Goal: Transaction & Acquisition: Purchase product/service

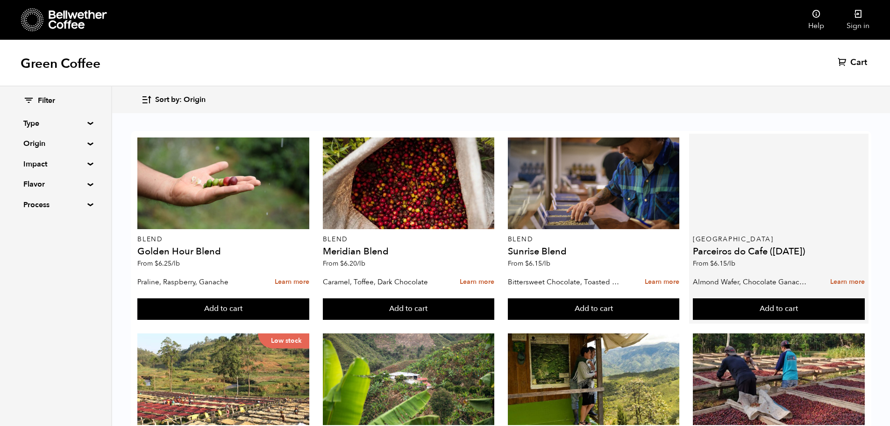
click at [786, 192] on div at bounding box center [779, 183] width 172 height 92
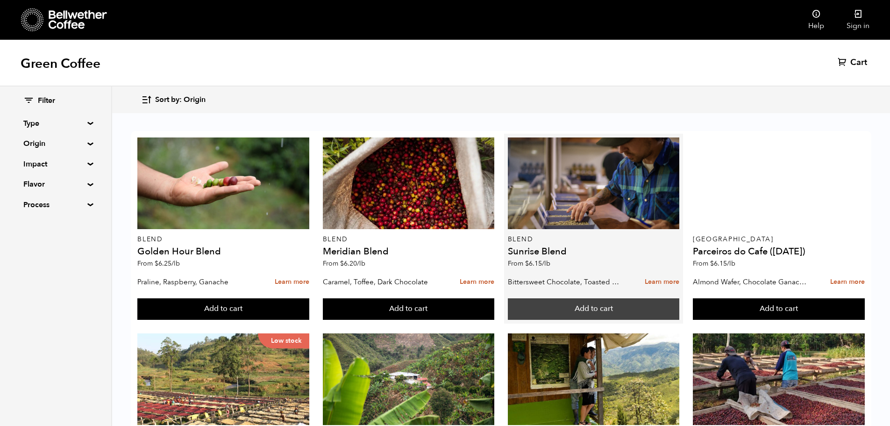
scroll to position [7, 0]
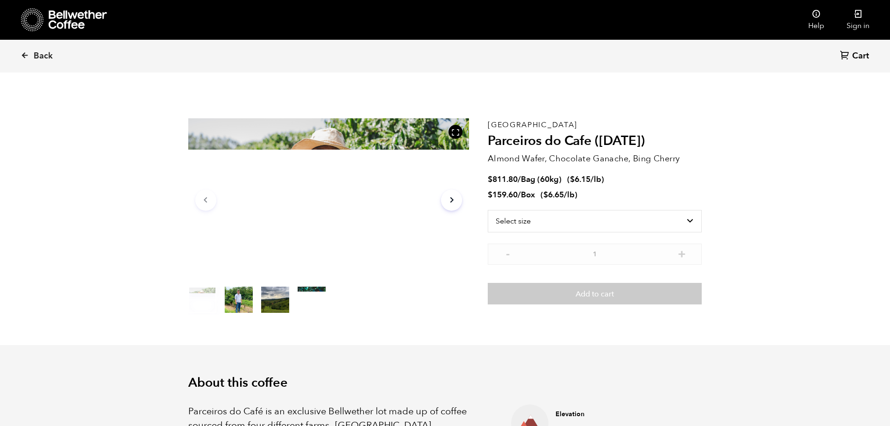
scroll to position [407, 498]
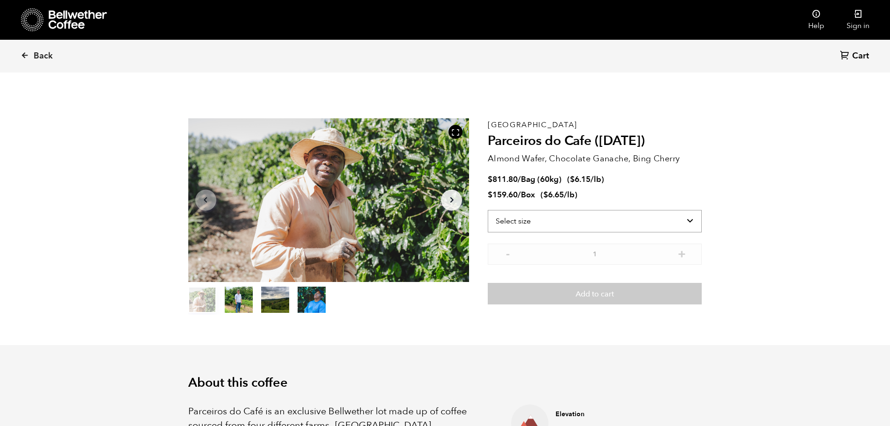
click at [694, 221] on select "Select size Bag (60kg) (132 lbs) Box (24 lbs)" at bounding box center [595, 221] width 214 height 22
select select "bag-3"
click at [488, 210] on select "Select size Bag (60kg) (132 lbs) Box (24 lbs)" at bounding box center [595, 221] width 214 height 22
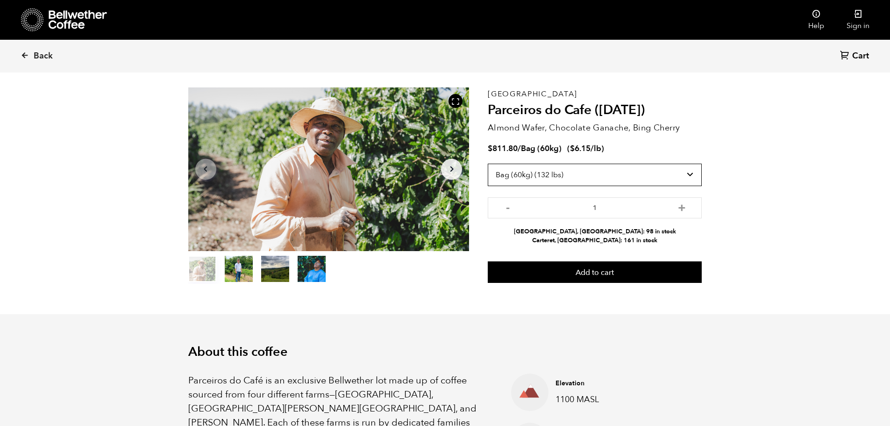
scroll to position [47, 0]
